Goal: Transaction & Acquisition: Purchase product/service

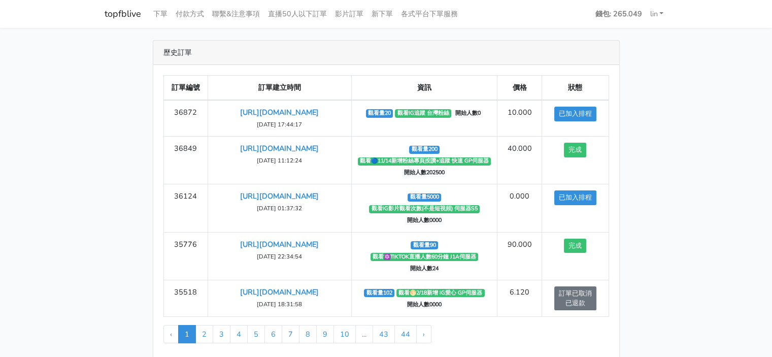
click at [136, 11] on link "topfblive" at bounding box center [123, 14] width 37 height 20
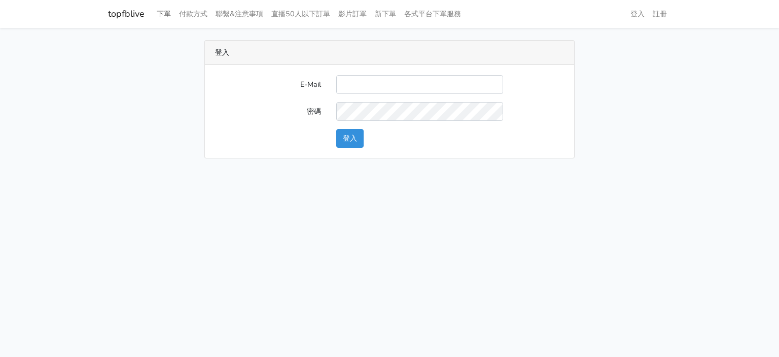
click at [154, 13] on nav "topfblive 下單 付款方式 聯繫&注意事項 直播50人以下訂單 影片訂單 新下單 各式平台下單服務 登入 註冊" at bounding box center [389, 14] width 779 height 28
click at [416, 81] on input "E-Mail" at bounding box center [419, 84] width 167 height 19
type input "[EMAIL_ADDRESS][DOMAIN_NAME]"
click at [341, 140] on button "登入" at bounding box center [349, 138] width 27 height 19
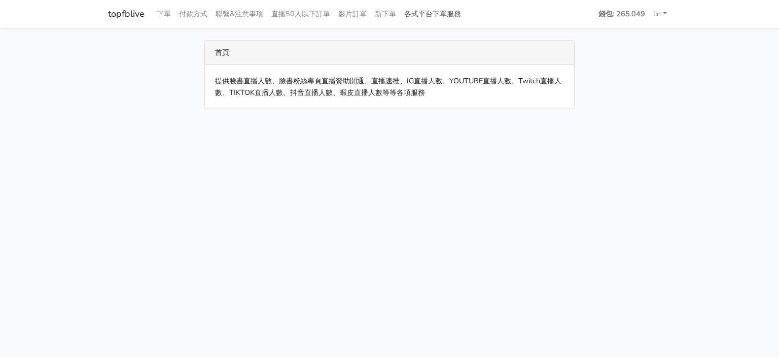
click at [427, 14] on link "各式平台下單服務" at bounding box center [432, 14] width 65 height 20
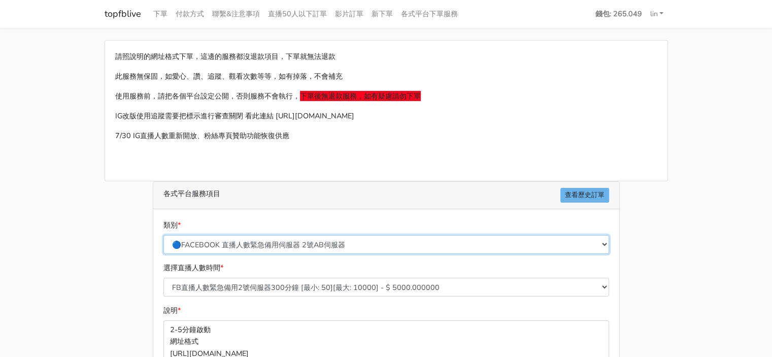
click at [304, 240] on select "🔵FACEBOOK 直播人數緊急備用伺服器 2號AB伺服器 🔵FACEBOOK 網軍專用貼文留言 安全保密 🔵FACEBOOK 直播人數緊急備用伺服器 J1 …" at bounding box center [385, 244] width 445 height 19
select select "🔯Tiktok影片觀看 愛心 留言 追蹤 台灣 各項服務"
click at [163, 235] on select "🔵FACEBOOK 直播人數緊急備用伺服器 2號AB伺服器 🔵FACEBOOK 網軍專用貼文留言 安全保密 🔵FACEBOOK 直播人數緊急備用伺服器 J1 …" at bounding box center [385, 244] width 445 height 19
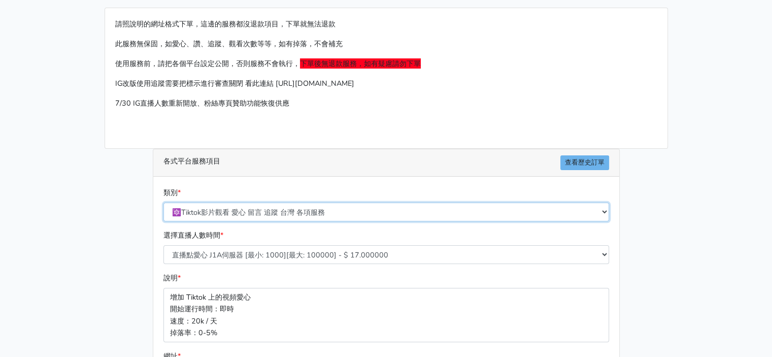
scroll to position [51, 0]
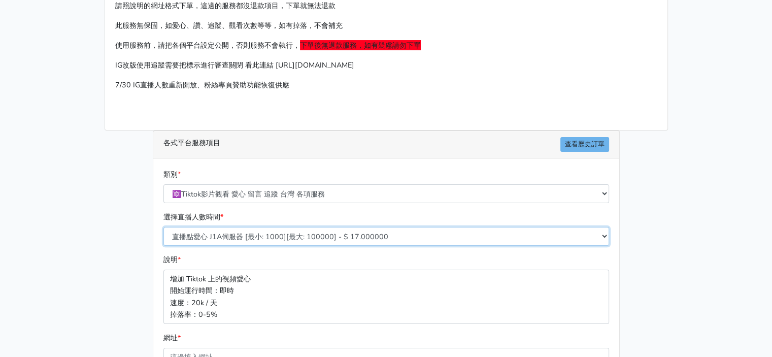
click at [339, 233] on select "直播點愛心 J1A伺服器 [最小: 1000][最大: 100000] - $ 17.000000 TIKTOK影片觀看次數 BF伺服器 [最小: 1000]…" at bounding box center [385, 236] width 445 height 19
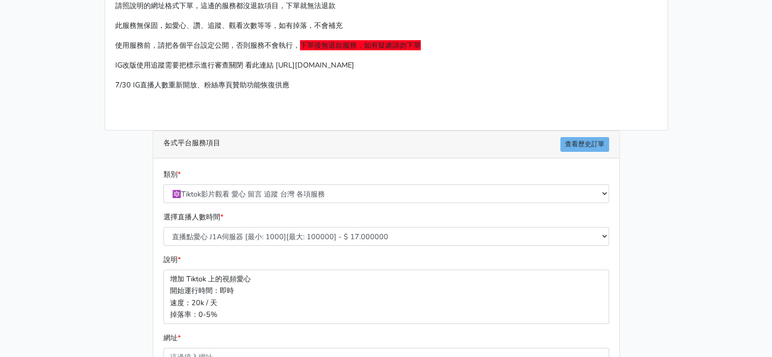
click at [74, 227] on main "請照說明的網址格式下單，這邊的服務都沒退款項目，下單就無法退款 此服務無保固，如愛心、讚、追蹤、觀看次數等等，如有掉落，不會補充 使用服務前，請把各個平台設定…" at bounding box center [386, 244] width 772 height 535
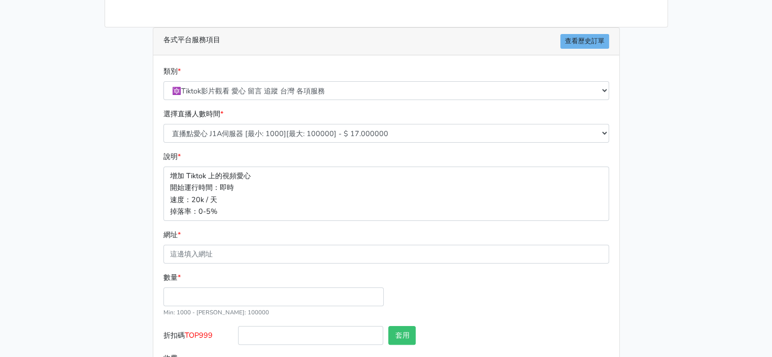
scroll to position [0, 0]
